Goal: Check status: Check status

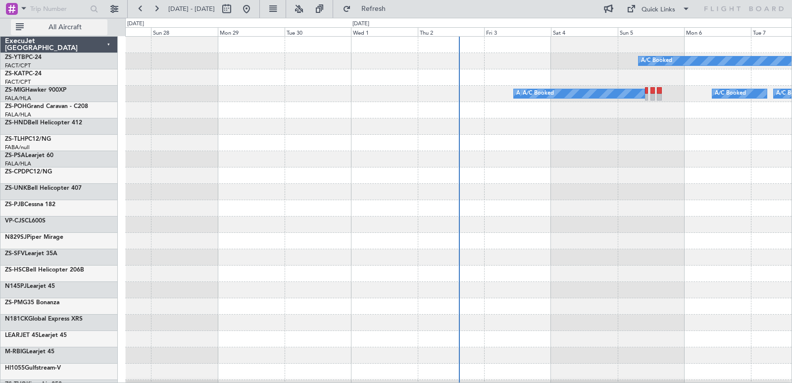
click at [98, 28] on span "All Aircraft" at bounding box center [65, 27] width 79 height 7
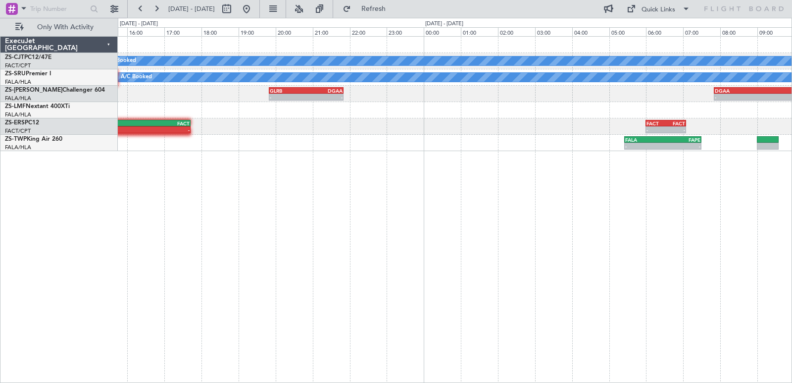
click at [442, 66] on div "A/C Booked 12:05 Z 13:30 Z FACT 12:00 Z [DEMOGRAPHIC_DATA]:55 Z A/C Booked A/C …" at bounding box center [455, 94] width 674 height 114
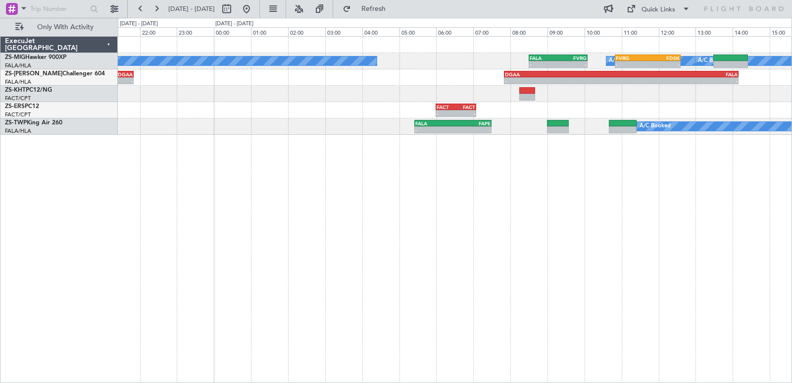
click at [67, 131] on div "A/C Booked FALA 08:30 Z FVRG 10:05 Z - - - - A/C Booked FVRG 10:50 Z FDSK 12:36…" at bounding box center [396, 200] width 792 height 365
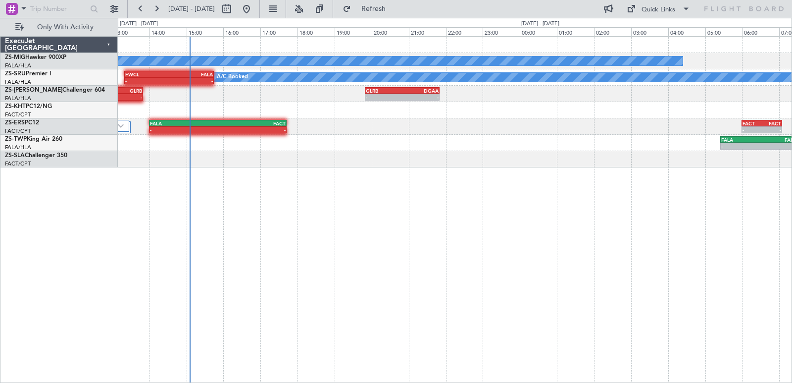
click at [664, 220] on div "A/C Booked - - A/C Booked FALA 08:30 Z FVRG 10:05 Z - - FVRG 10:50 Z FDSK 12:36…" at bounding box center [455, 209] width 674 height 347
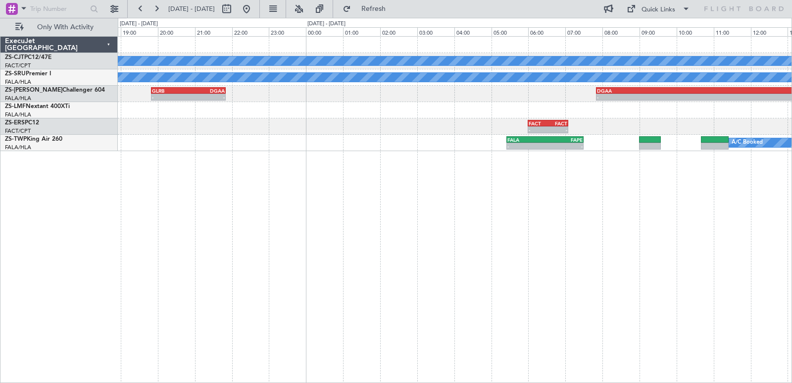
click at [43, 229] on div "A/C Booked A/C Booked A/C Booked A/C Booked - - FALA 14:00 Z FALE 15:05 Z - - F…" at bounding box center [396, 200] width 792 height 365
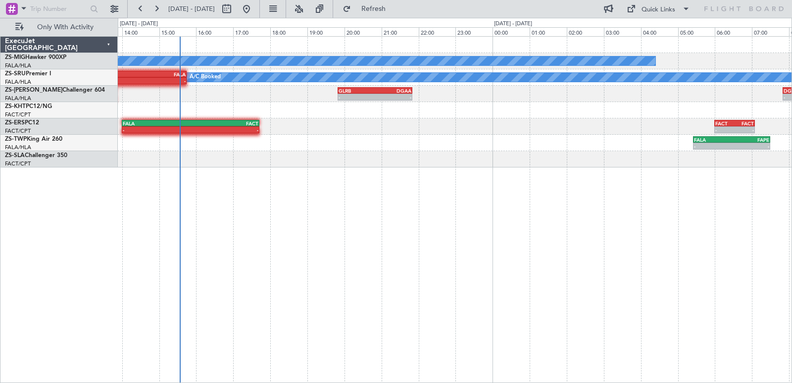
click at [608, 247] on div "A/C Booked - - A/C Booked FALA 08:30 Z FVRG 10:05 Z - - FVRG 10:50 Z FDSK 12:36…" at bounding box center [455, 209] width 674 height 347
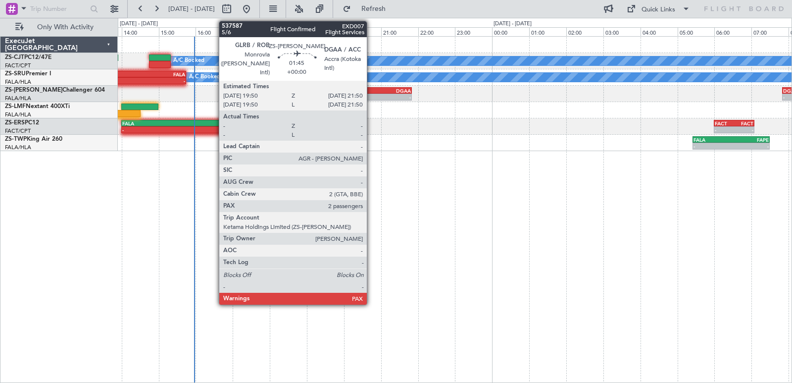
click at [371, 94] on div "-" at bounding box center [356, 97] width 36 height 6
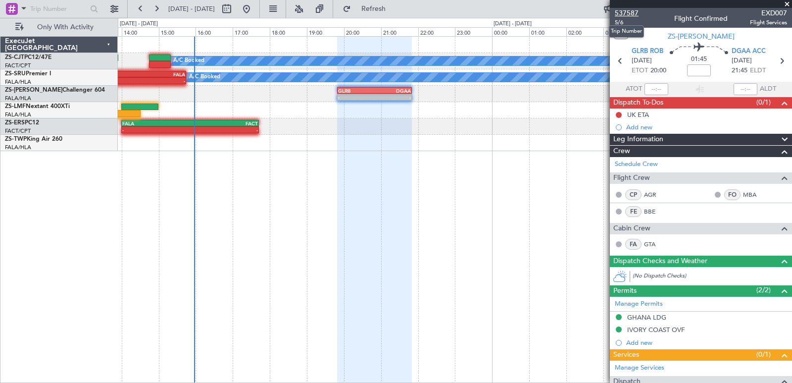
click at [622, 13] on span "537587" at bounding box center [627, 13] width 24 height 10
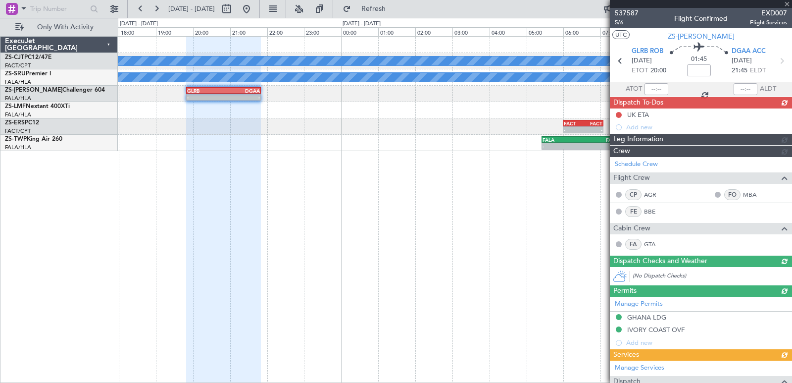
click at [181, 222] on div "A/C Booked FACT 12:00 Z [DEMOGRAPHIC_DATA]:55 Z 12:05 Z 13:30 Z A/C Booked A/C …" at bounding box center [455, 209] width 674 height 347
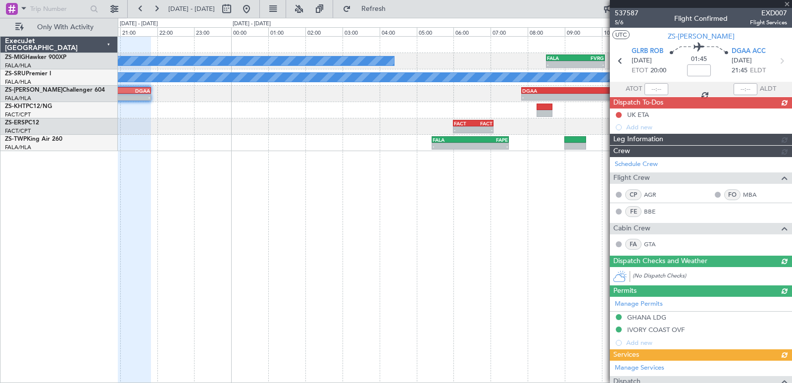
click at [786, 4] on div at bounding box center [701, 4] width 182 height 8
click at [787, 4] on div at bounding box center [701, 4] width 182 height 8
click at [784, 5] on div at bounding box center [701, 4] width 182 height 8
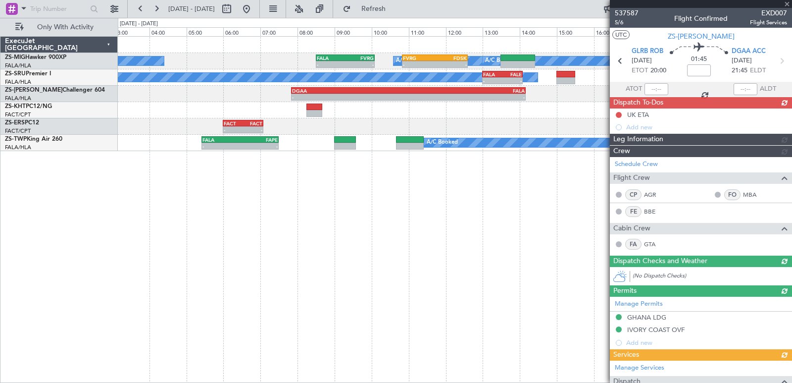
click at [324, 258] on div "A/C Booked A/C Booked A/C Booked - - FALA 08:30 Z FVRG 10:05 Z - - FVRG 10:50 Z…" at bounding box center [455, 209] width 674 height 347
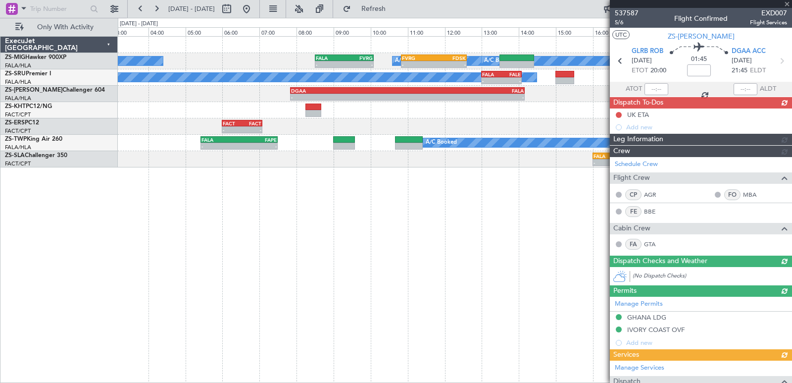
click at [788, 4] on div at bounding box center [701, 4] width 182 height 8
click at [787, 0] on div at bounding box center [701, 4] width 182 height 8
click at [490, 180] on div "A/C Booked A/C Booked A/C Booked - - FALA 08:30 Z FVRG 10:05 Z - - FVRG 10:50 Z…" at bounding box center [455, 209] width 674 height 347
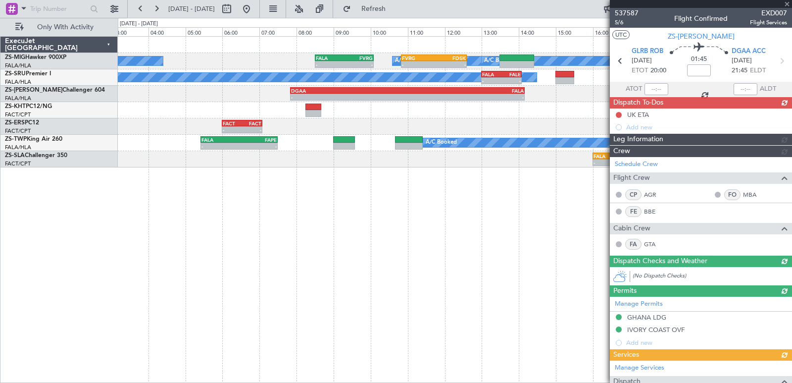
click at [490, 180] on div "A/C Booked A/C Booked A/C Booked - - FALA 08:30 Z FVRG 10:05 Z - - FVRG 10:50 Z…" at bounding box center [455, 209] width 674 height 347
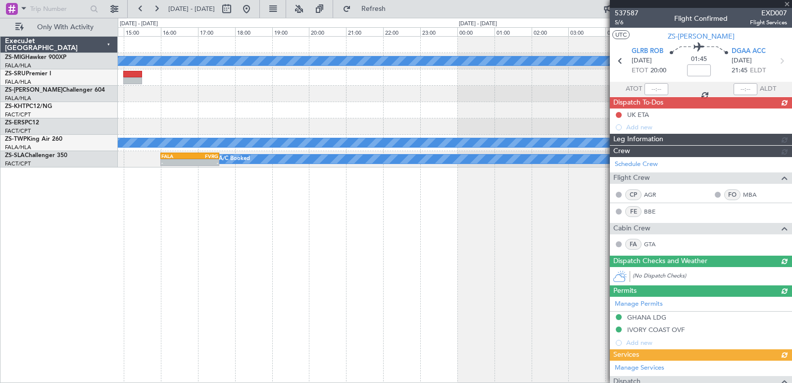
click at [0, 258] on div "A/C Booked A/C Booked - - FVRG 10:50 Z FDSK 12:36 Z A/C Booked - - FWCL 07:50 Z…" at bounding box center [396, 200] width 792 height 365
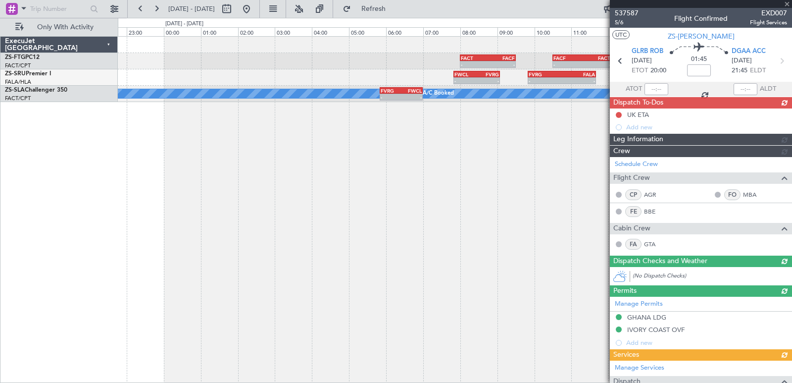
click at [263, 240] on div "- - FACT 08:00 Z FACF 09:30 Z FACF 10:30 Z FACT 12:05 Z - - - - FWCL 07:50 Z FV…" at bounding box center [455, 209] width 674 height 347
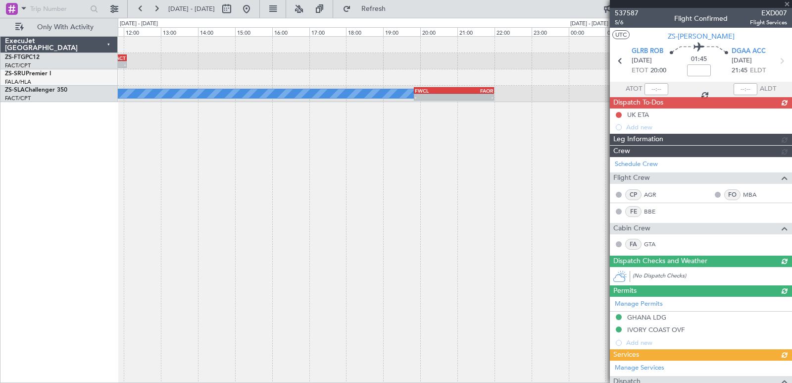
click at [0, 190] on div "FACF 10:30 Z FACT 12:05 Z - - FACT 08:00 Z FACF 09:30 Z - - FWCL 07:50 Z FVRG 0…" at bounding box center [396, 200] width 792 height 365
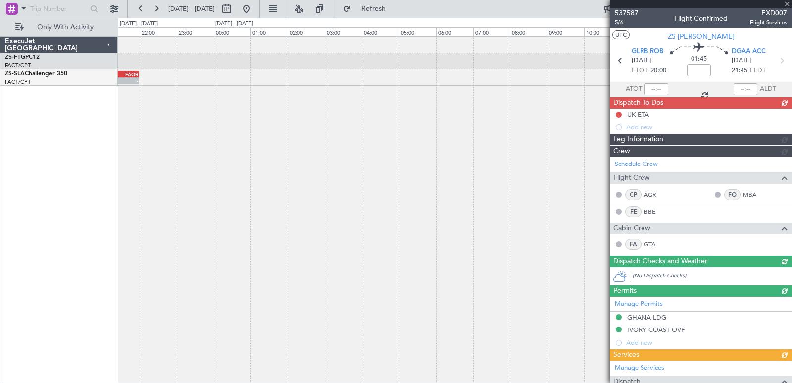
click at [98, 209] on div "- - FWCL 19:50 Z FAOR 22:00 Z A/C Booked FAOR 11:10 Z DNAA 17:00 Z - - A/C Book…" at bounding box center [396, 200] width 792 height 365
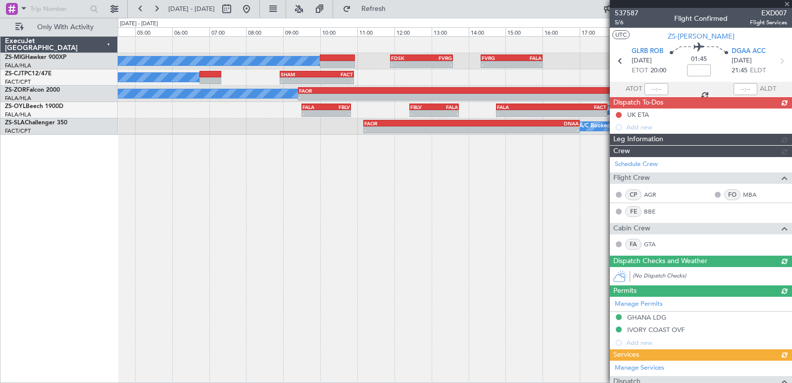
click at [83, 219] on div "A/C Booked A/C Booked - - FDSK 11:54 Z FVRG 13:35 Z - - FVRG 14:20 Z FALA 16:00…" at bounding box center [396, 200] width 792 height 365
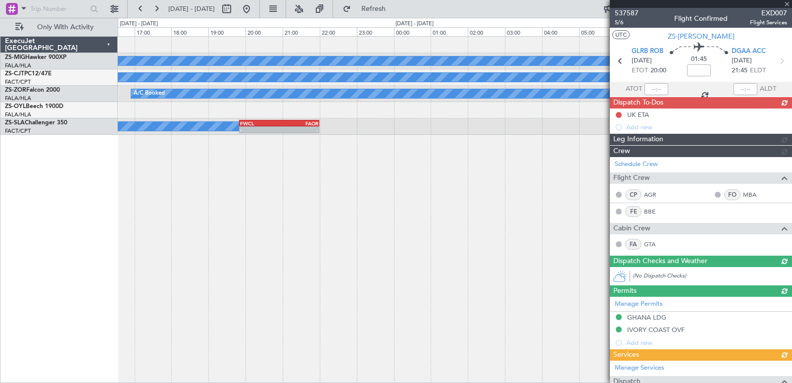
click at [730, 226] on fb-app "[DATE] - [DATE] Refresh Quick Links Only With Activity A/C Booked A/C Booked - …" at bounding box center [396, 194] width 792 height 375
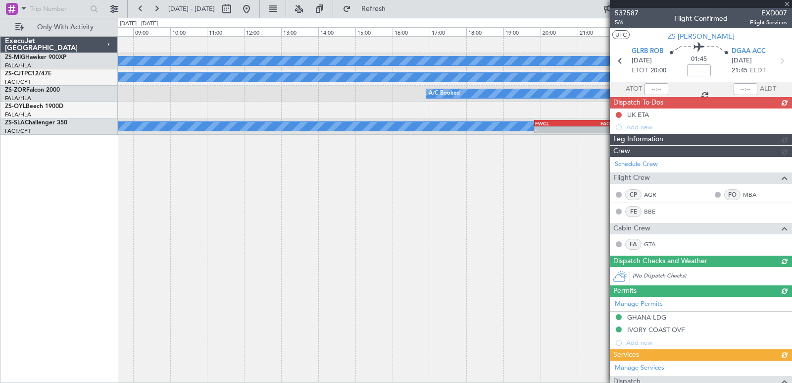
click at [649, 267] on fb-app "[DATE] - [DATE] Refresh Quick Links Only With Activity A/C Booked A/C Booked A/…" at bounding box center [396, 194] width 792 height 375
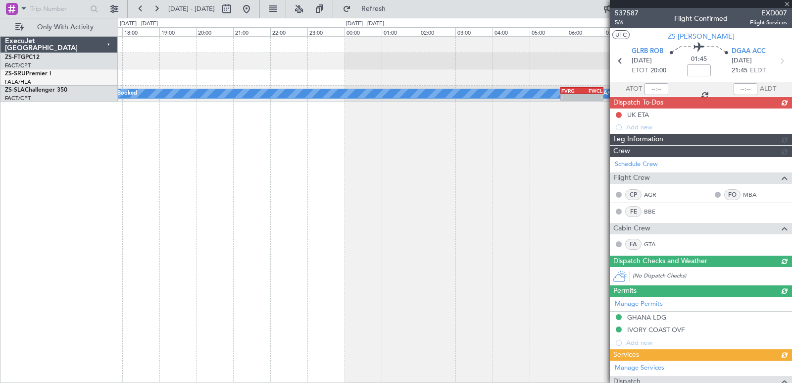
click at [570, 345] on div "- - FACT 08:00 Z FACF 09:30 Z - - FACF 10:30 Z FACT 12:05 Z - - FWCL 07:50 Z FV…" at bounding box center [455, 209] width 674 height 347
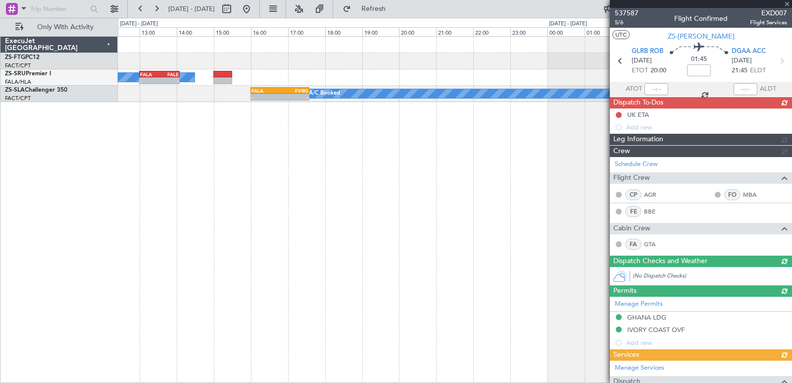
click at [556, 330] on div "FACF 10:30 Z FACT 12:05 Z - - FACT 08:00 Z FACF 09:30 Z - - FALA 13:00 Z FALE 1…" at bounding box center [455, 209] width 674 height 347
